Goal: Information Seeking & Learning: Learn about a topic

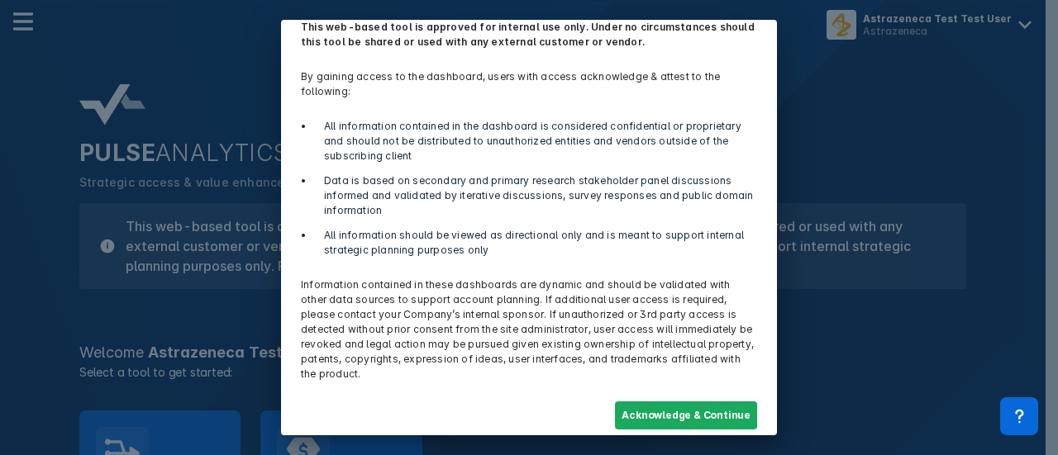
scroll to position [73, 0]
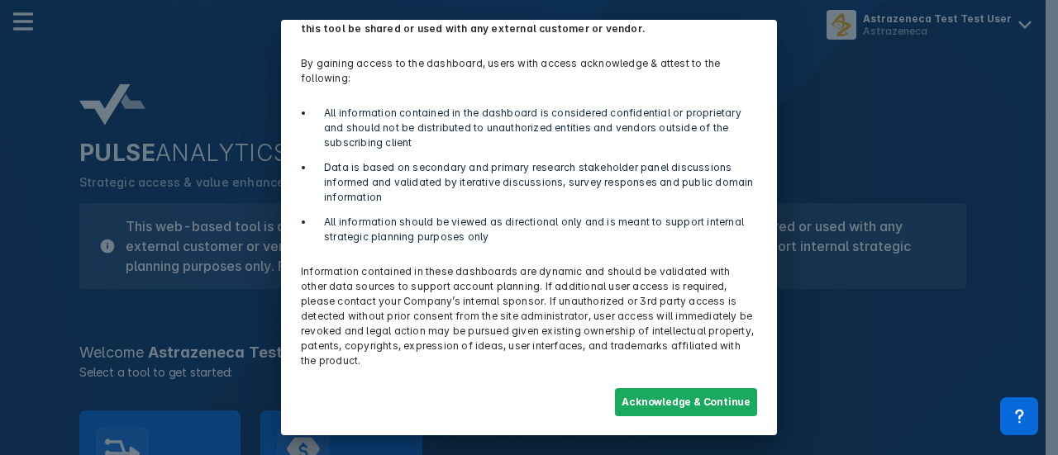
click at [648, 416] on div "Acknowledge & Continue" at bounding box center [529, 402] width 476 height 48
click at [643, 399] on button "Acknowledge & Continue" at bounding box center [686, 402] width 142 height 28
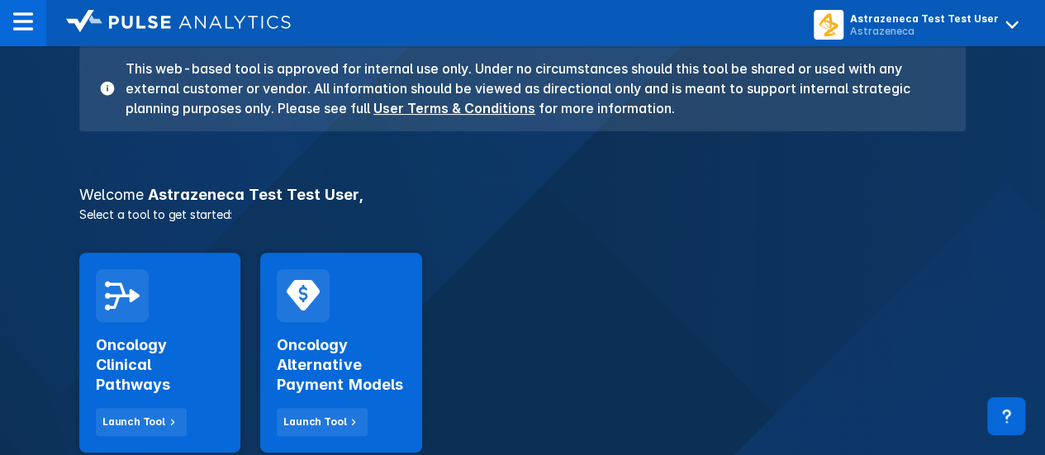
scroll to position [165, 0]
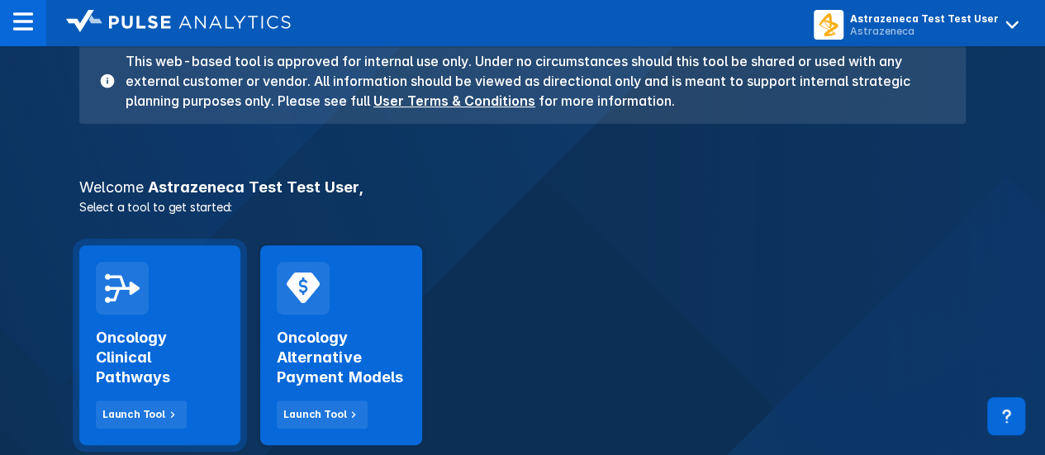
click at [163, 378] on h2 "Oncology Clinical Pathways" at bounding box center [160, 357] width 128 height 59
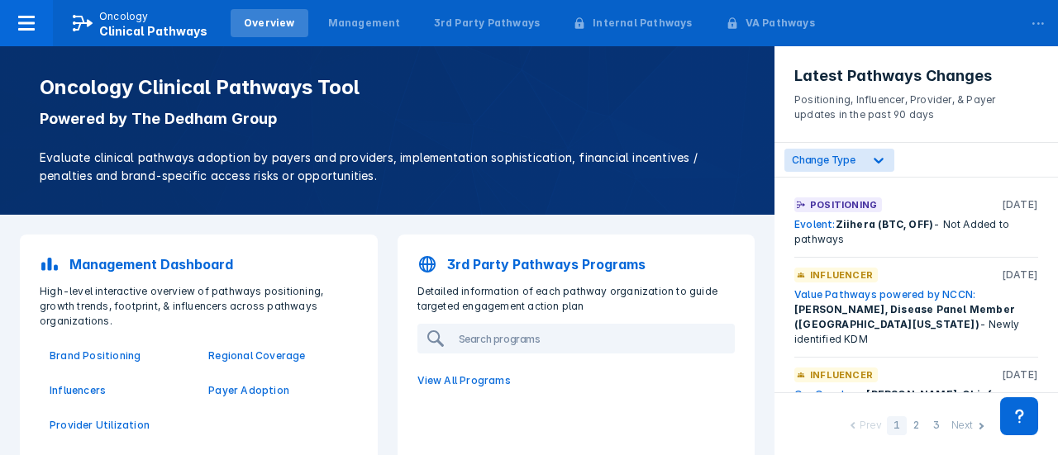
click at [97, 418] on p "Provider Utilization" at bounding box center [119, 425] width 139 height 15
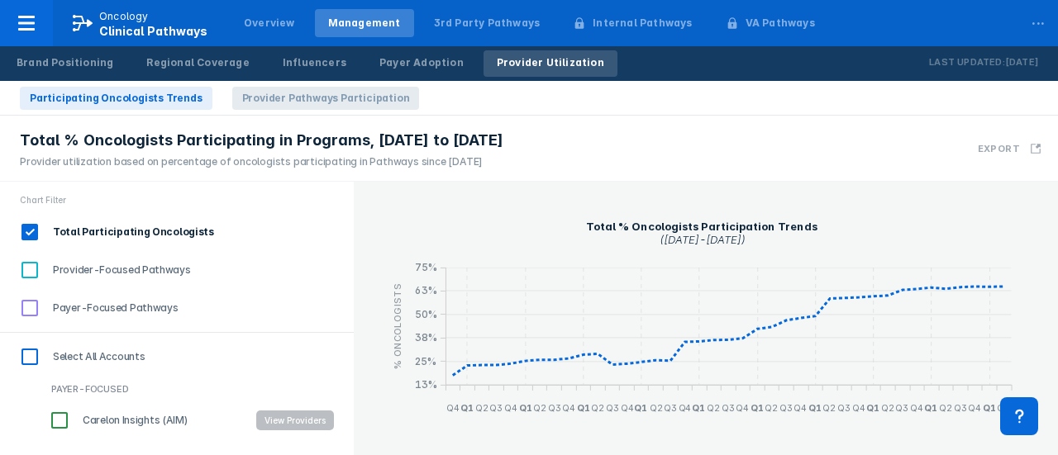
click at [324, 99] on span "Provider Pathways Participation" at bounding box center [326, 98] width 188 height 23
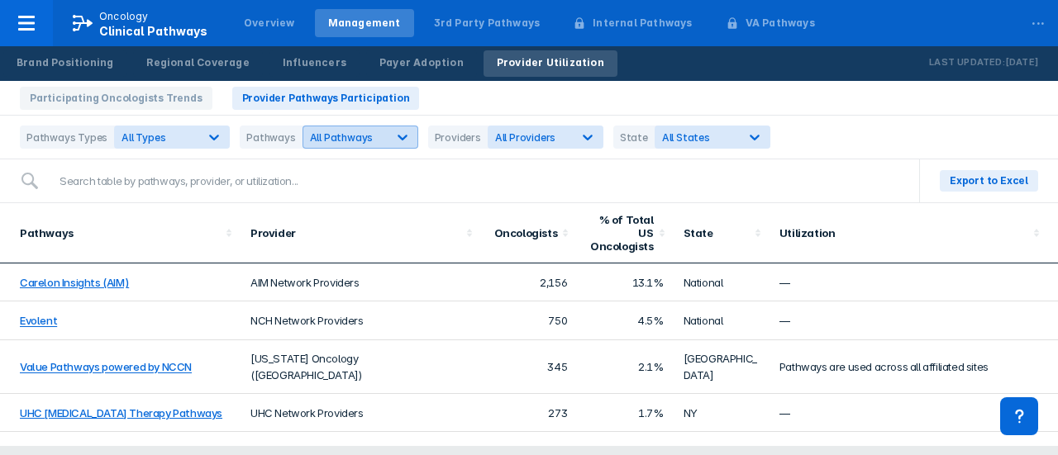
click at [321, 141] on span "All Pathways" at bounding box center [342, 137] width 64 height 12
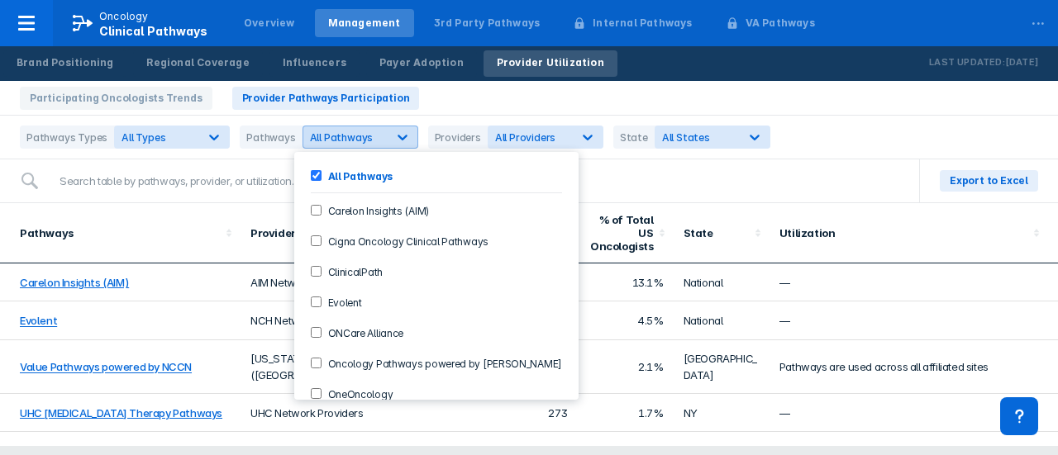
click at [321, 141] on span "All Pathways" at bounding box center [342, 137] width 64 height 12
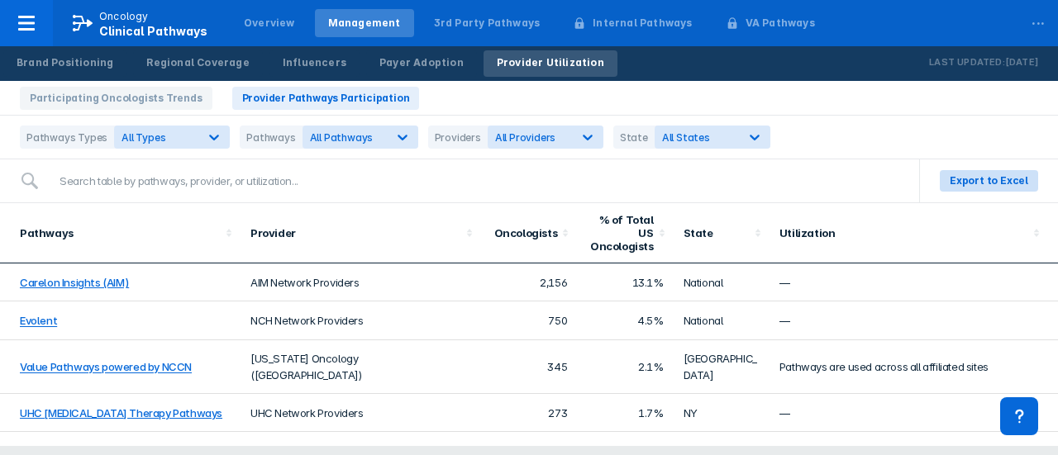
click at [973, 174] on span "Export to Excel" at bounding box center [988, 181] width 78 height 15
click at [425, 92] on div "Participating Oncologists Trends Provider Pathways Participation" at bounding box center [529, 98] width 1058 height 35
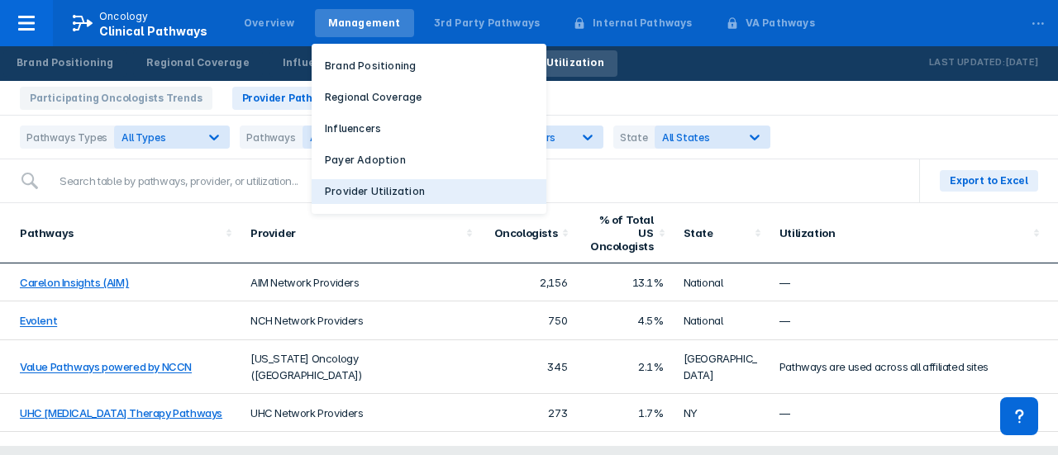
click at [347, 193] on p "Provider Utilization" at bounding box center [375, 191] width 100 height 15
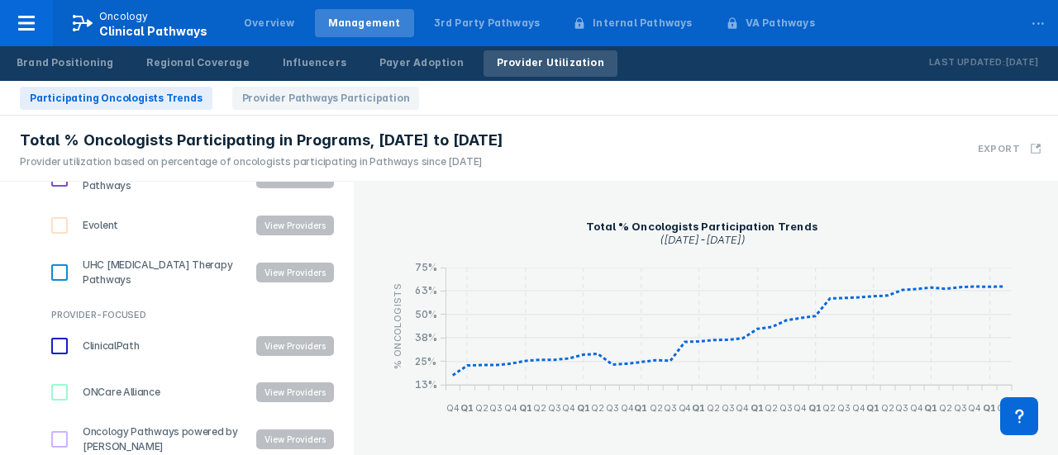
scroll to position [390, 0]
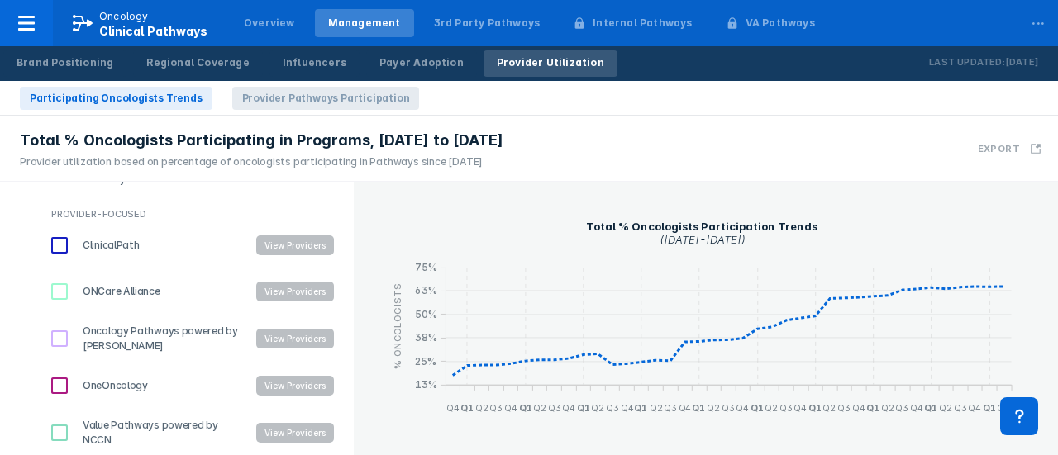
click at [259, 107] on span "Provider Pathways Participation" at bounding box center [326, 98] width 188 height 23
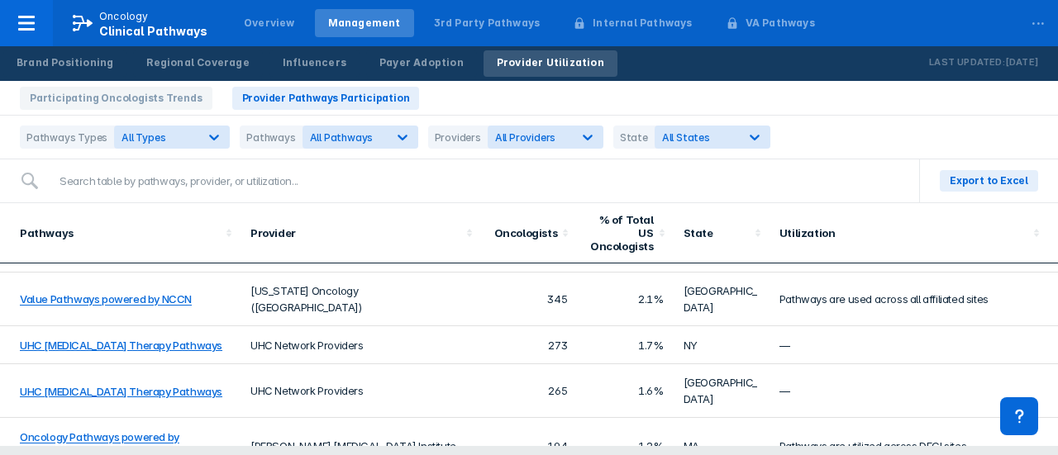
scroll to position [0, 0]
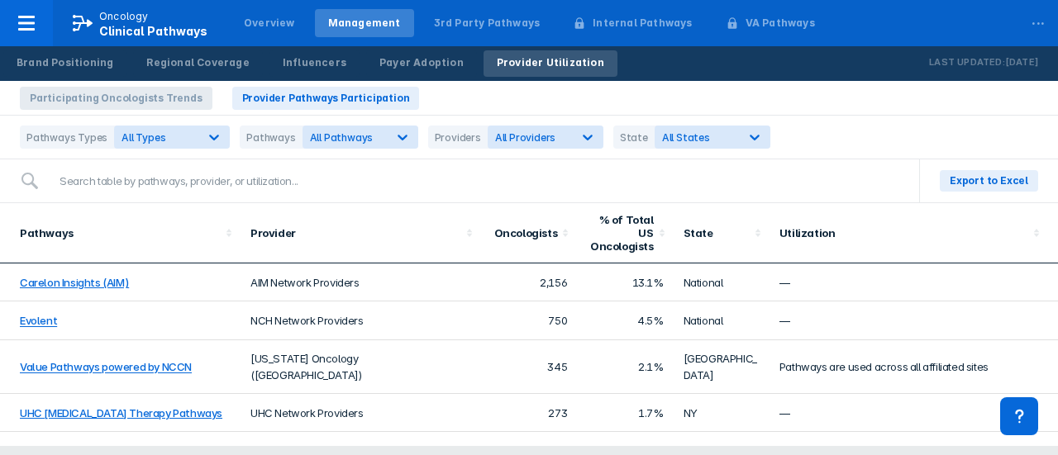
click at [149, 103] on span "Participating Oncologists Trends" at bounding box center [116, 98] width 193 height 23
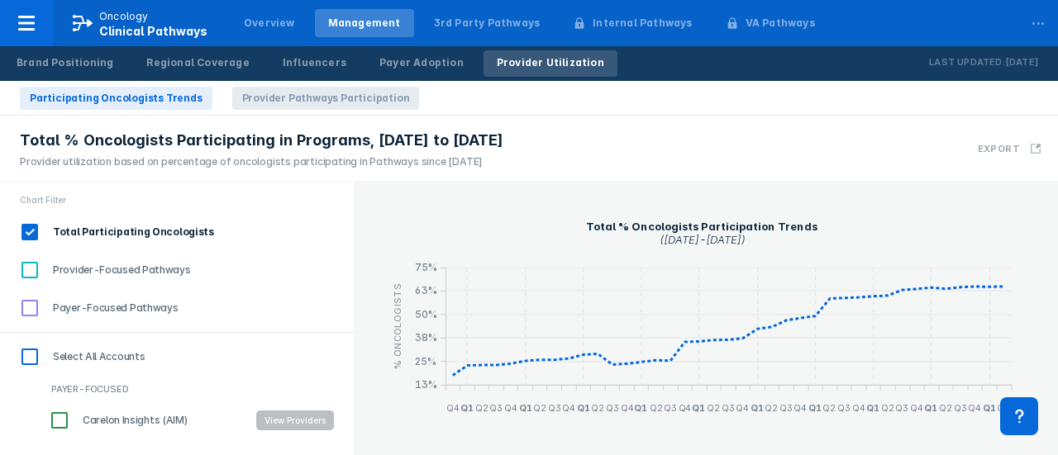
click at [232, 88] on span "Provider Pathways Participation" at bounding box center [326, 98] width 188 height 23
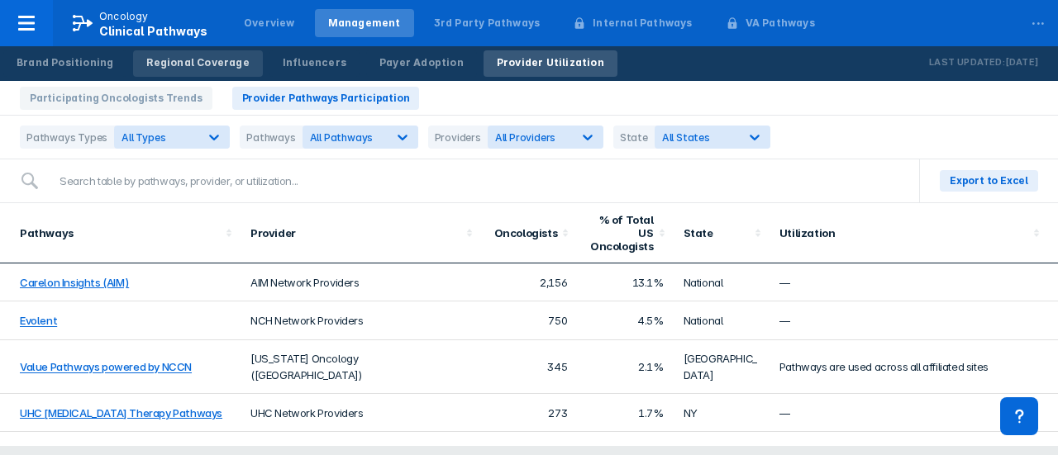
click at [200, 64] on div "Regional Coverage" at bounding box center [197, 62] width 102 height 15
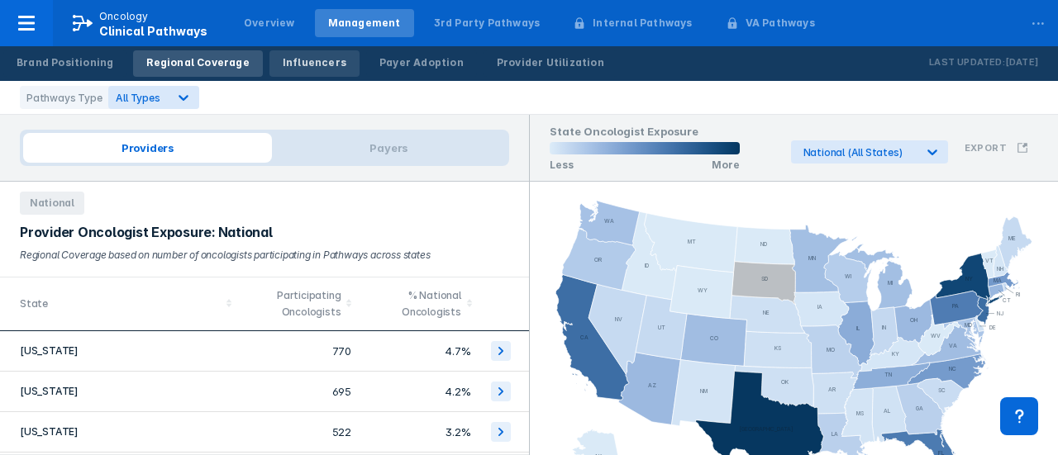
click at [305, 72] on link "Influencers" at bounding box center [314, 63] width 90 height 26
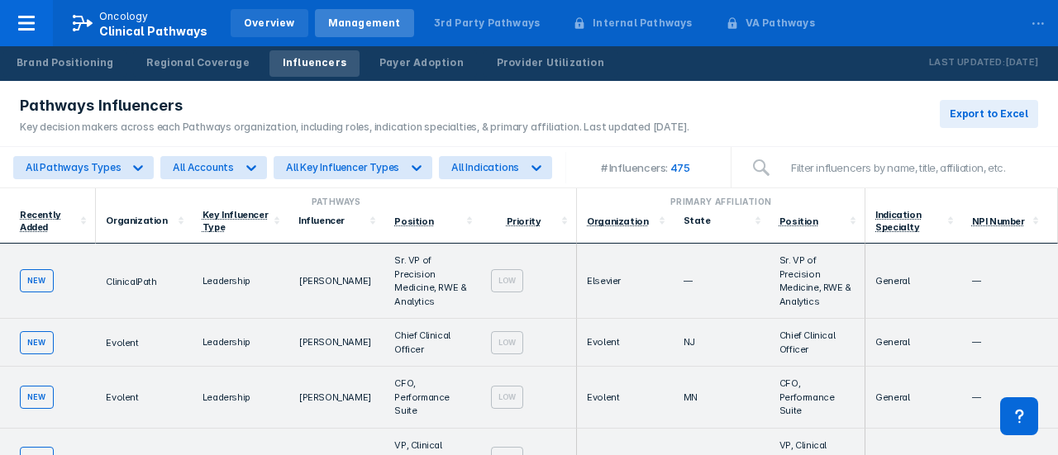
click at [263, 26] on div "Overview" at bounding box center [269, 23] width 51 height 15
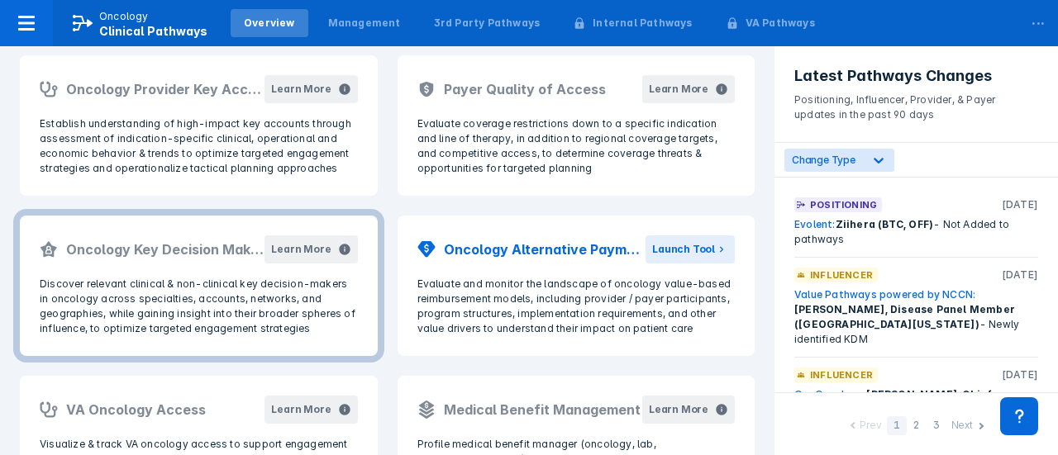
scroll to position [496, 0]
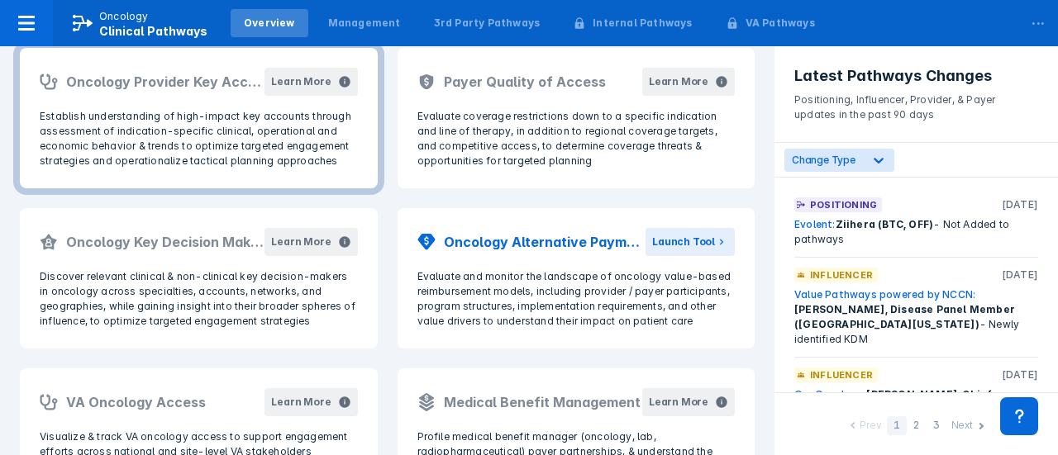
click at [271, 122] on p "Establish understanding of high-impact key accounts through assessment of indic…" at bounding box center [199, 138] width 318 height 59
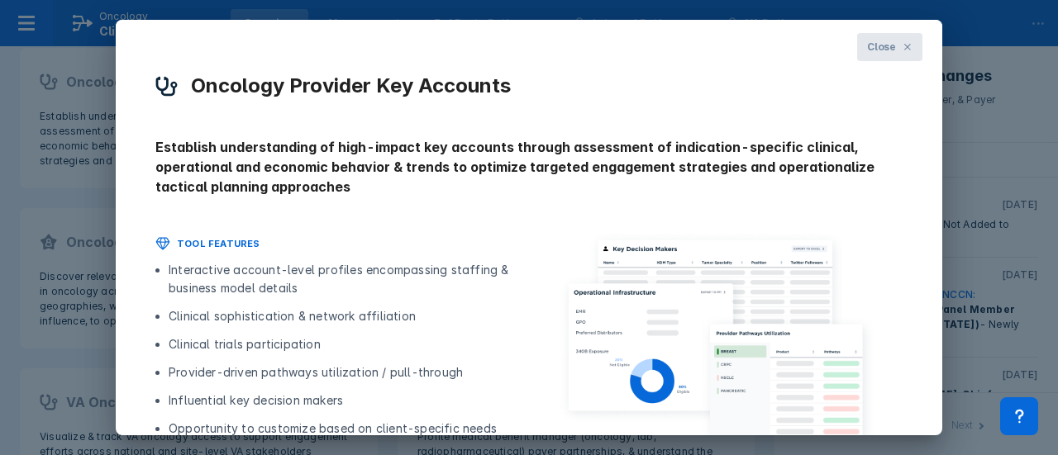
click at [884, 45] on button "Close" at bounding box center [889, 47] width 65 height 28
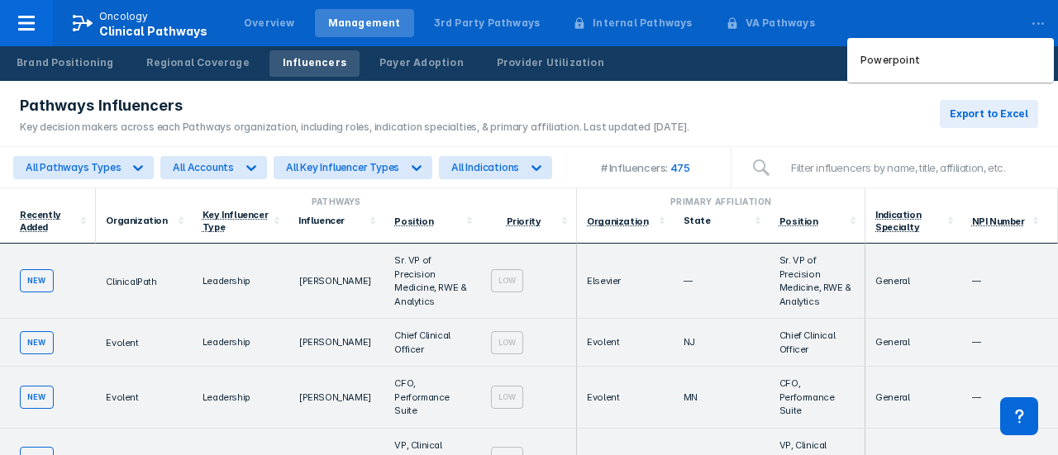
click at [1031, 29] on div "..." at bounding box center [1037, 19] width 33 height 35
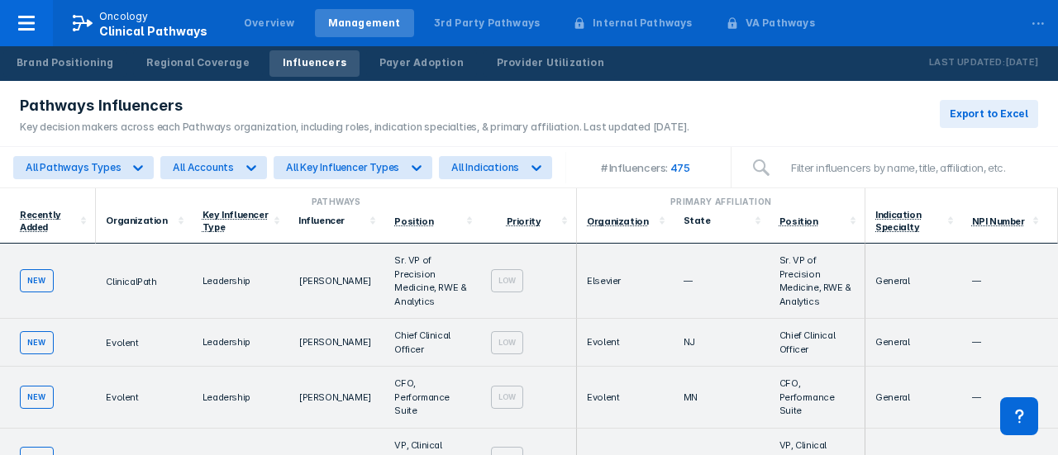
click at [782, 74] on div "Brand Positioning Regional Coverage Influencers Payer Adoption Provider Utiliza…" at bounding box center [529, 63] width 1058 height 35
click at [35, 24] on icon at bounding box center [27, 23] width 20 height 20
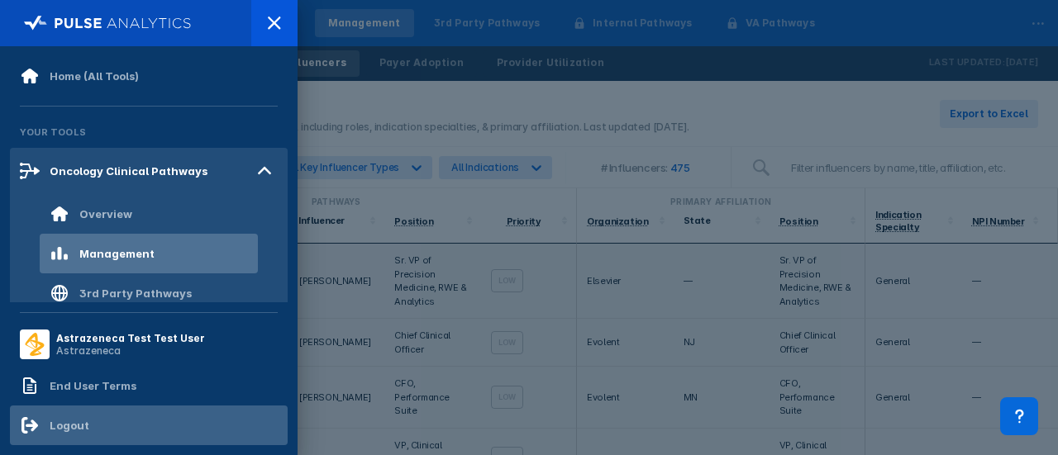
click at [72, 421] on div "Logout" at bounding box center [70, 425] width 40 height 13
